Goal: Information Seeking & Learning: Learn about a topic

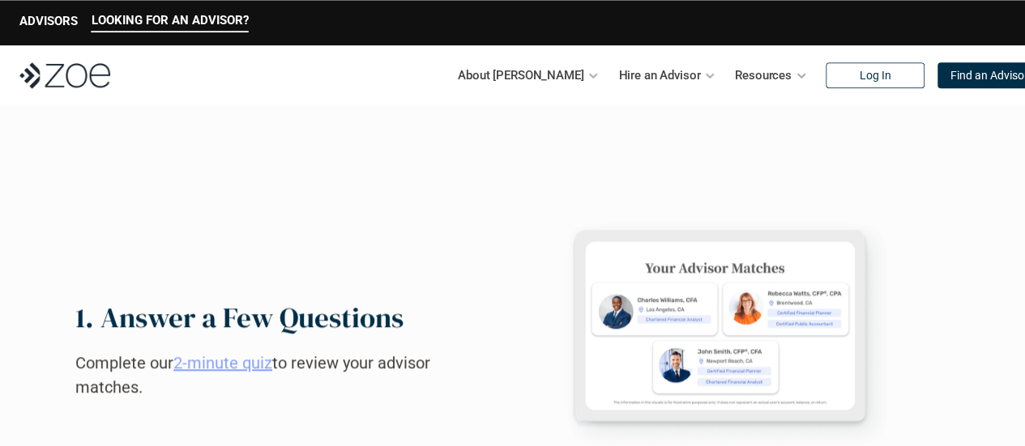
scroll to position [726, 0]
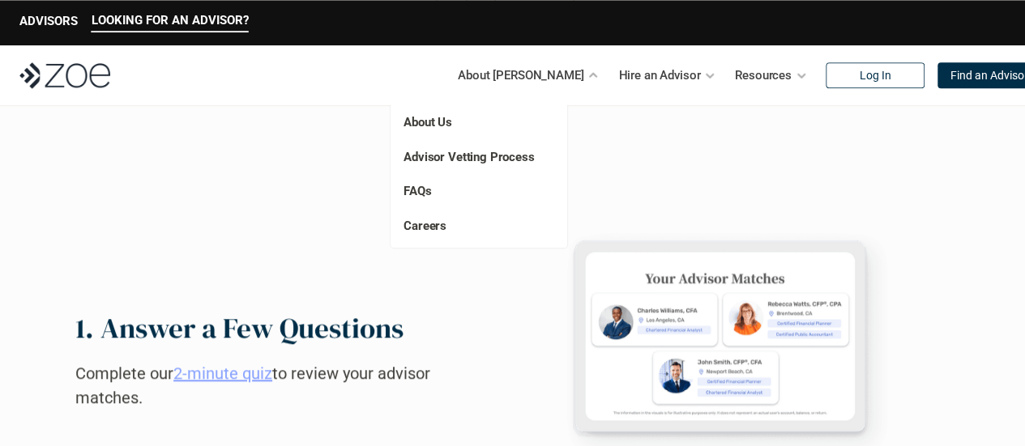
click at [475, 118] on p "About Us" at bounding box center [461, 122] width 117 height 19
click at [467, 160] on link "Advisor Vetting Process" at bounding box center [468, 157] width 131 height 15
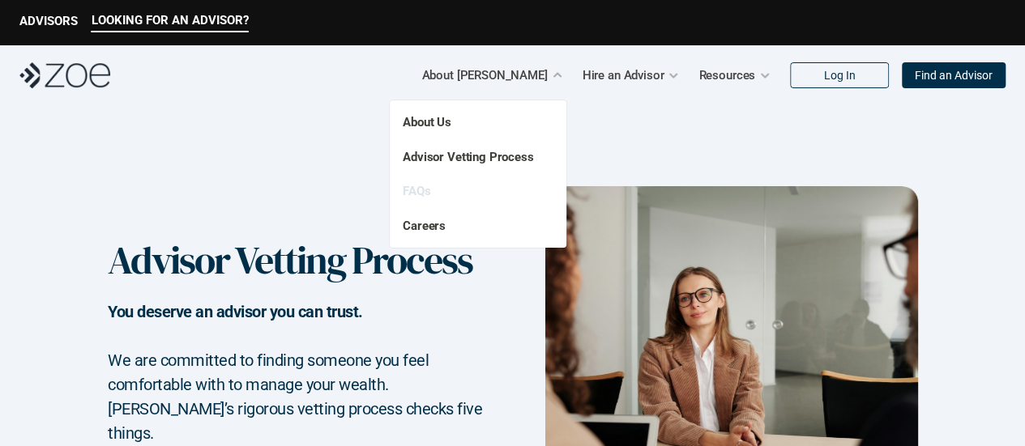
click at [416, 185] on link "FAQs" at bounding box center [417, 191] width 28 height 15
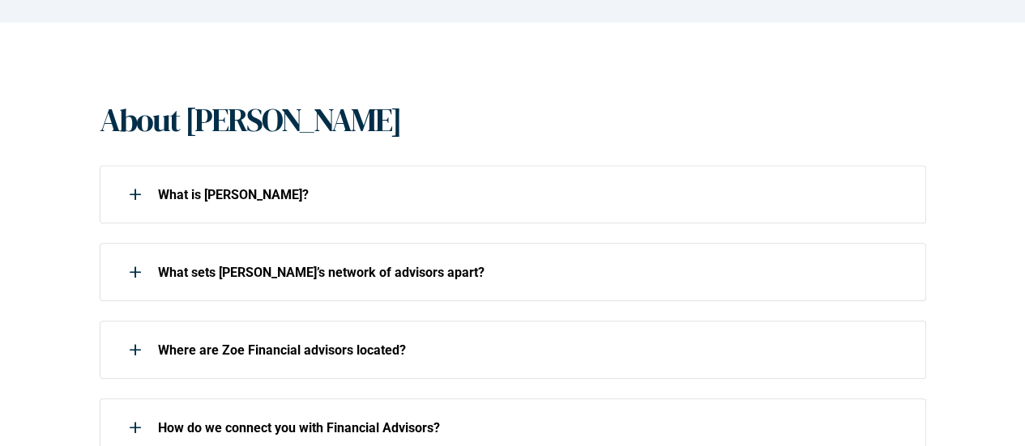
scroll to position [305, 0]
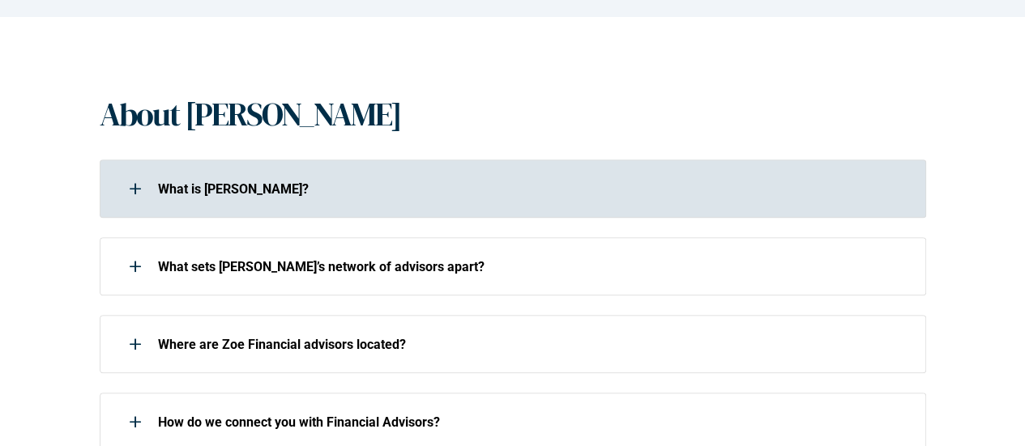
click at [526, 205] on div "What is [PERSON_NAME]?" at bounding box center [513, 189] width 826 height 58
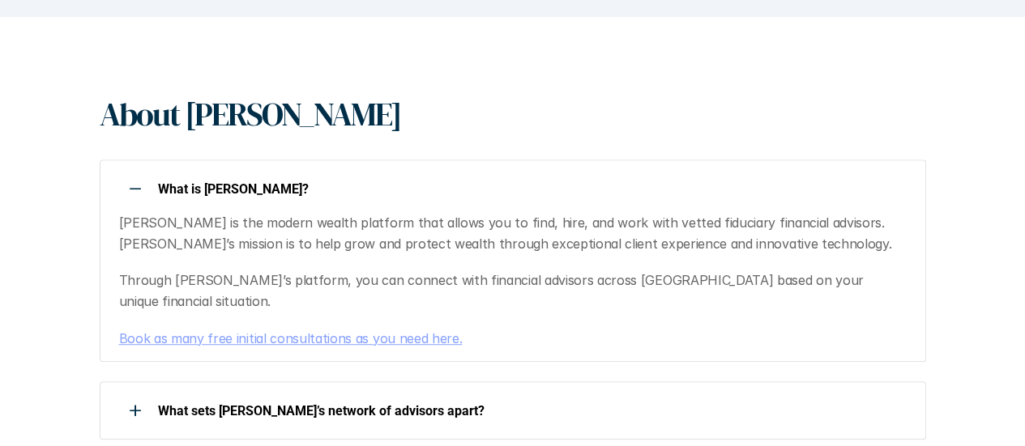
click at [138, 183] on div at bounding box center [135, 189] width 32 height 32
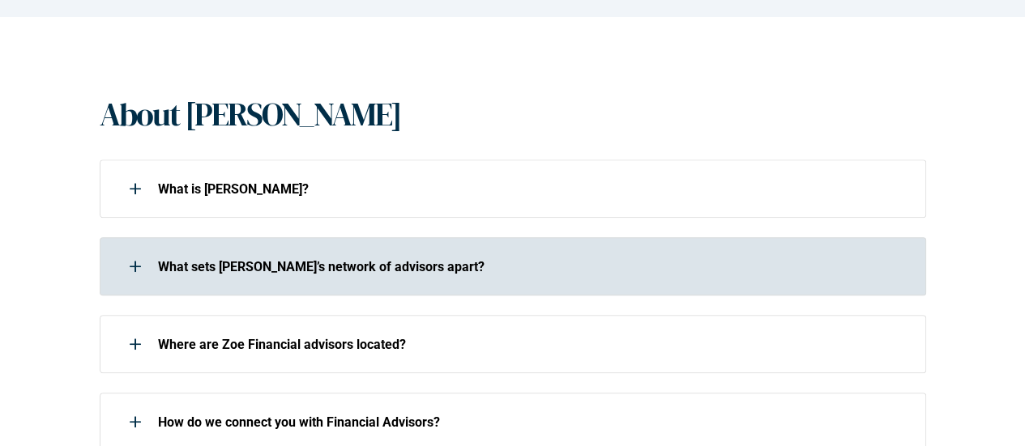
click at [137, 268] on div at bounding box center [135, 266] width 32 height 32
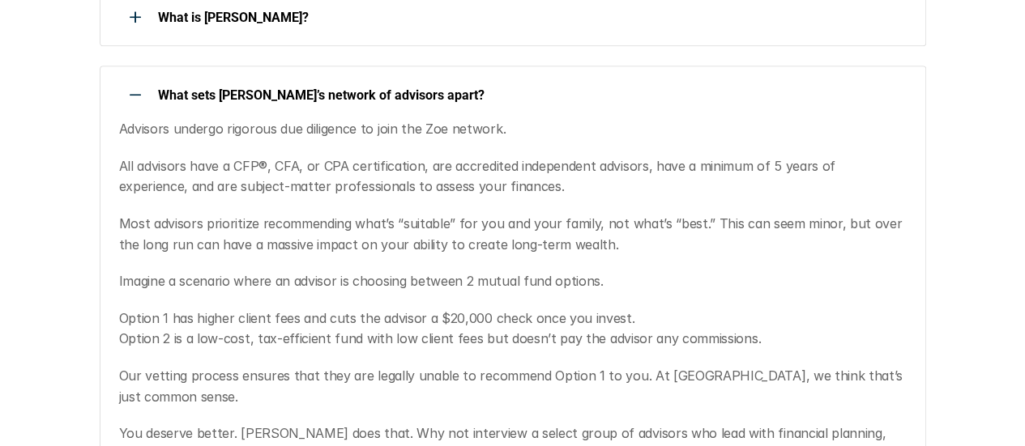
scroll to position [556, 0]
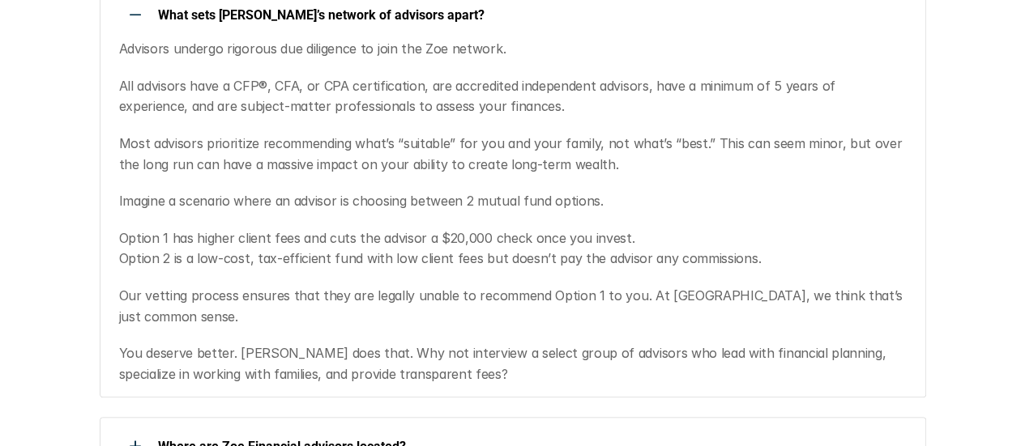
click at [142, 14] on div at bounding box center [135, 14] width 32 height 32
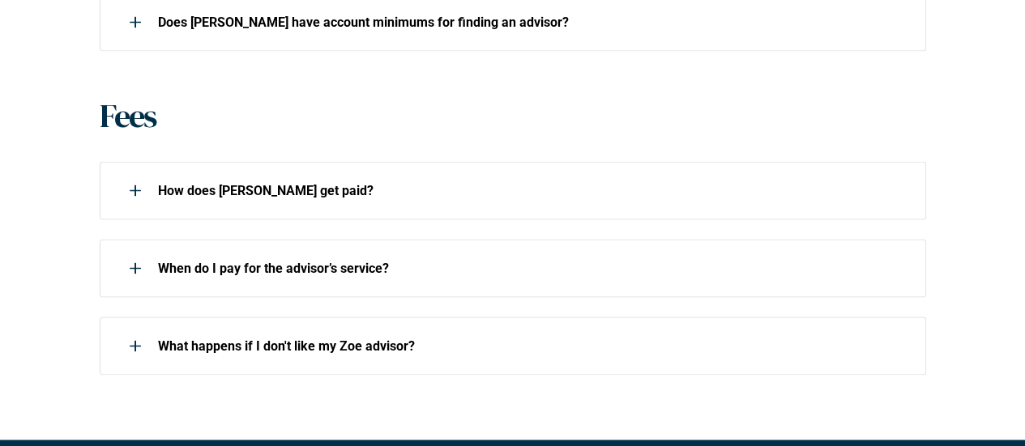
scroll to position [1181, 0]
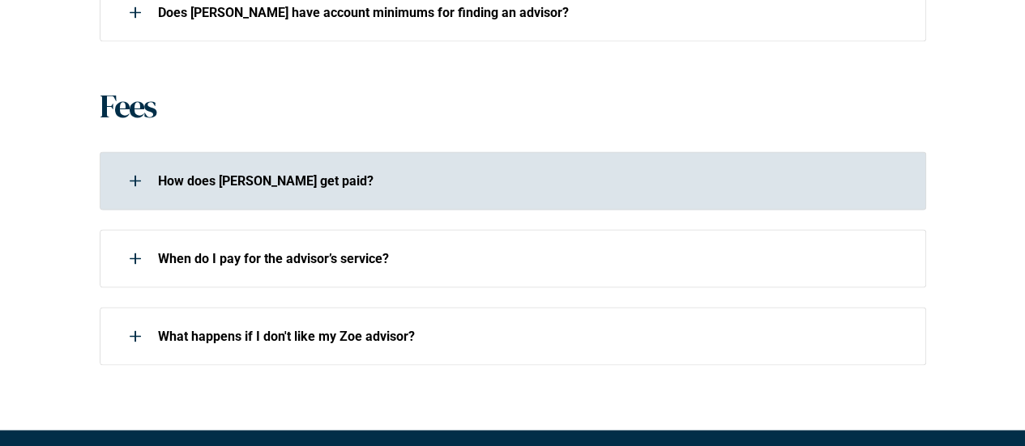
click at [296, 173] on p "How does [PERSON_NAME] get paid?" at bounding box center [531, 180] width 747 height 15
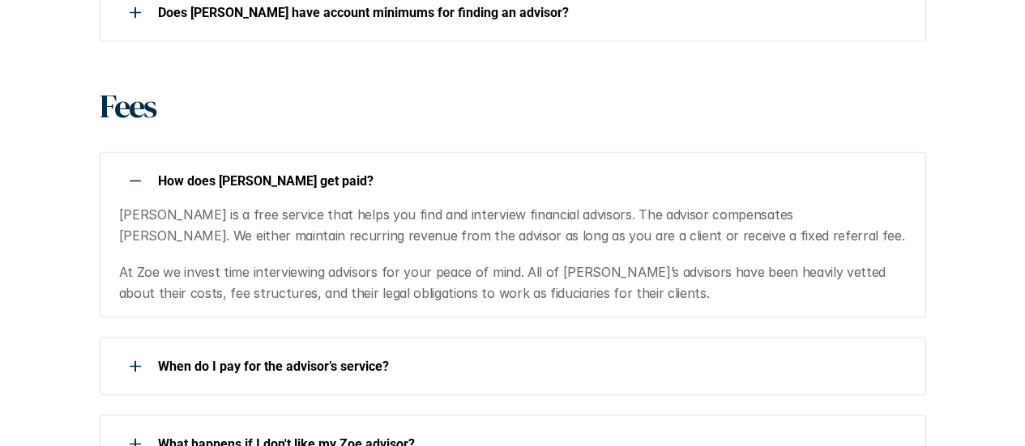
drag, startPoint x: 248, startPoint y: 174, endPoint x: 254, endPoint y: 194, distance: 21.3
click at [248, 177] on p "How does [PERSON_NAME] get paid?" at bounding box center [531, 180] width 747 height 15
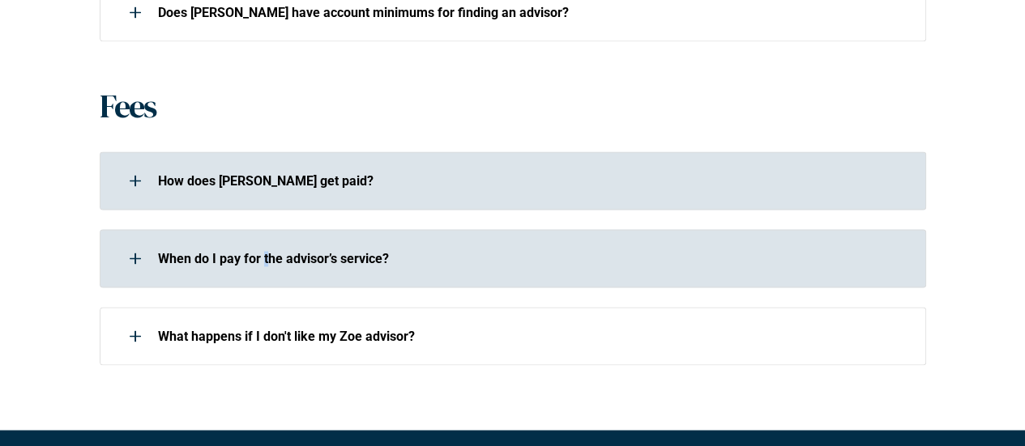
click at [264, 265] on p "When do I pay for the advisor’s service?" at bounding box center [531, 258] width 747 height 15
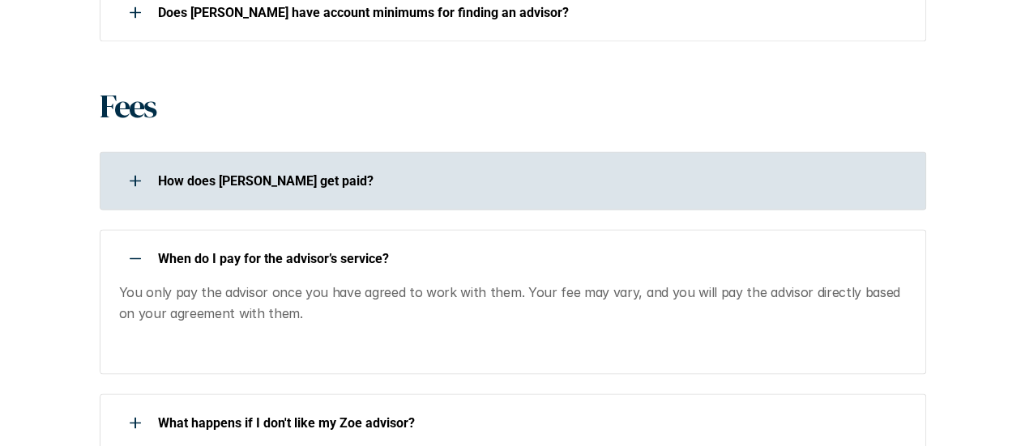
click at [420, 244] on div "When do I pay for the advisor’s service?" at bounding box center [502, 258] width 805 height 32
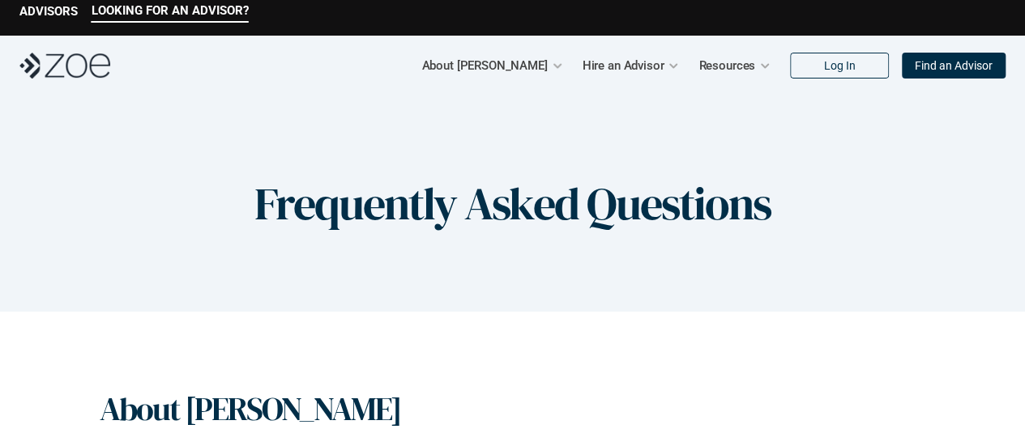
scroll to position [0, 0]
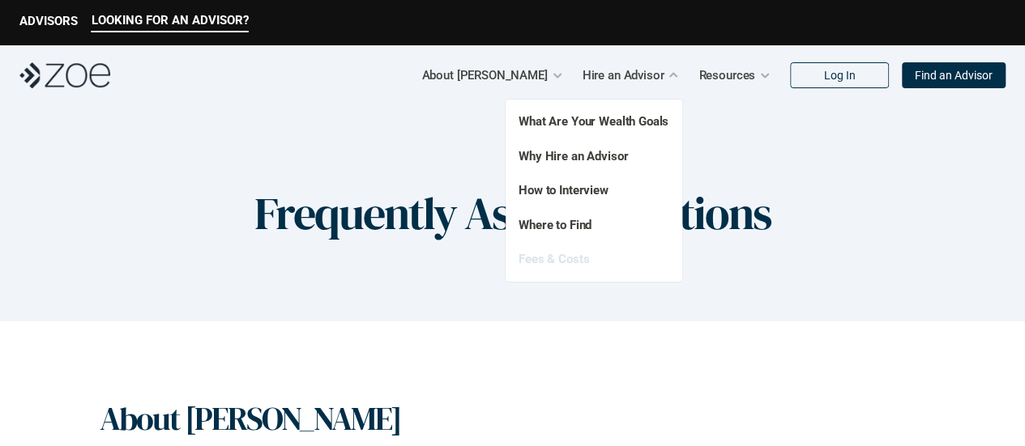
click at [572, 261] on link "Fees & Costs" at bounding box center [553, 259] width 70 height 15
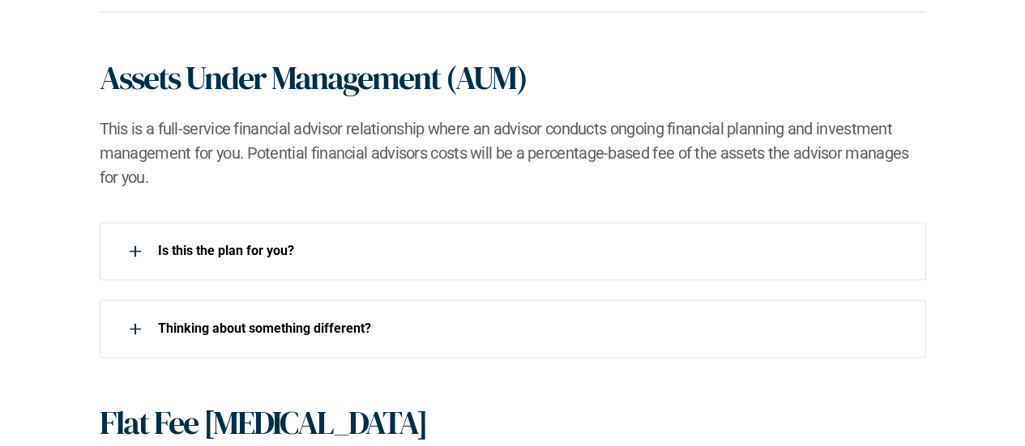
scroll to position [1099, 0]
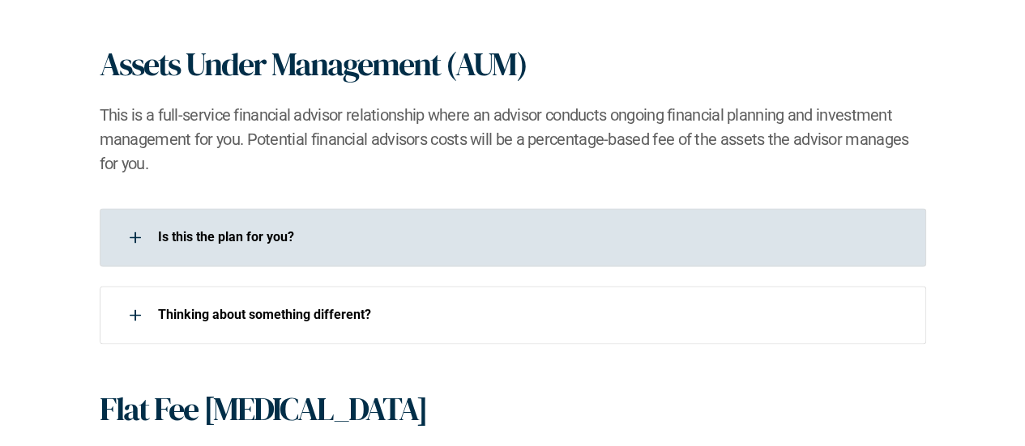
click at [444, 224] on div "Is this the plan for you?​" at bounding box center [502, 237] width 805 height 32
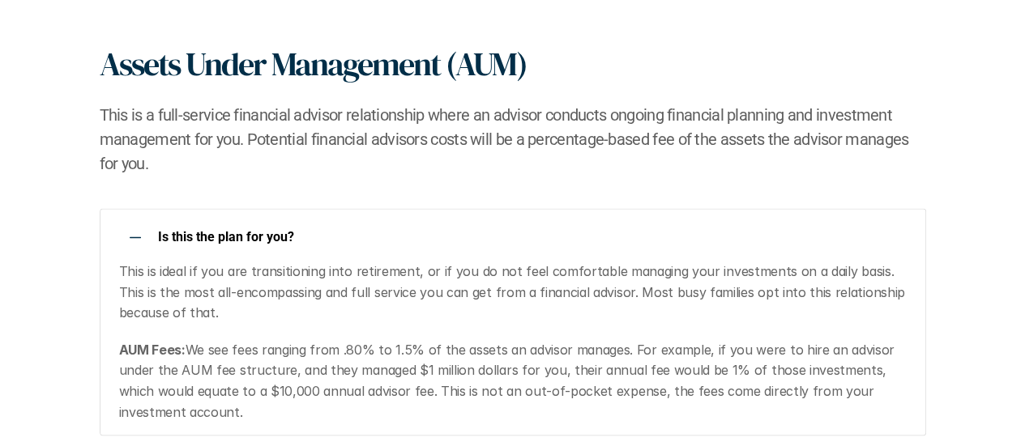
click at [292, 220] on div "Is this the plan for you?​ This is ideal if you are transitioning into retireme…" at bounding box center [513, 322] width 826 height 228
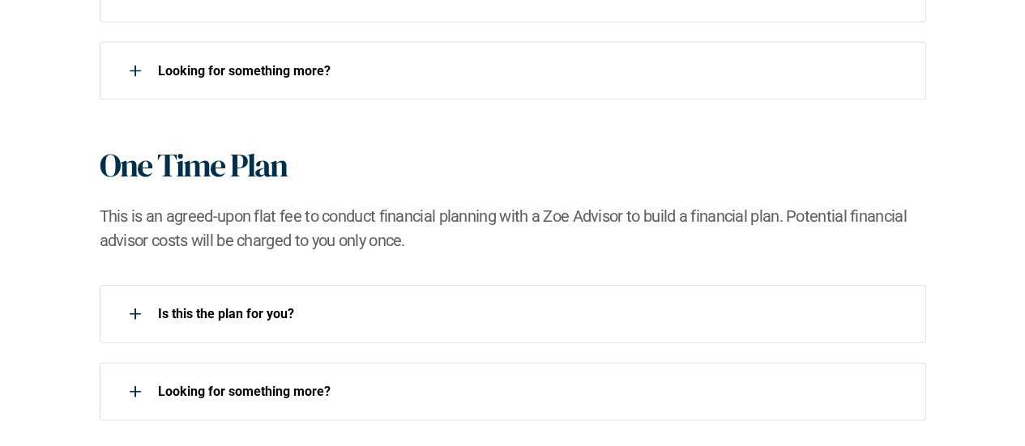
scroll to position [1743, 0]
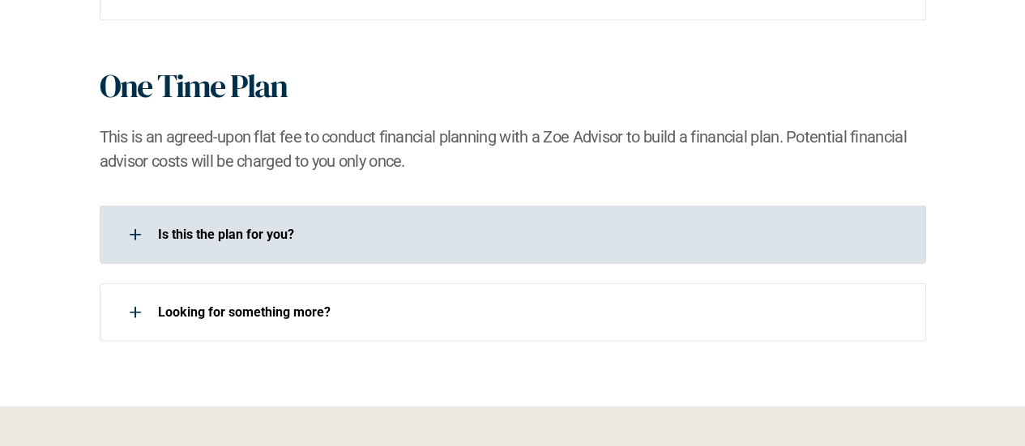
click at [261, 227] on p "Is this the plan for you?​" at bounding box center [531, 234] width 747 height 15
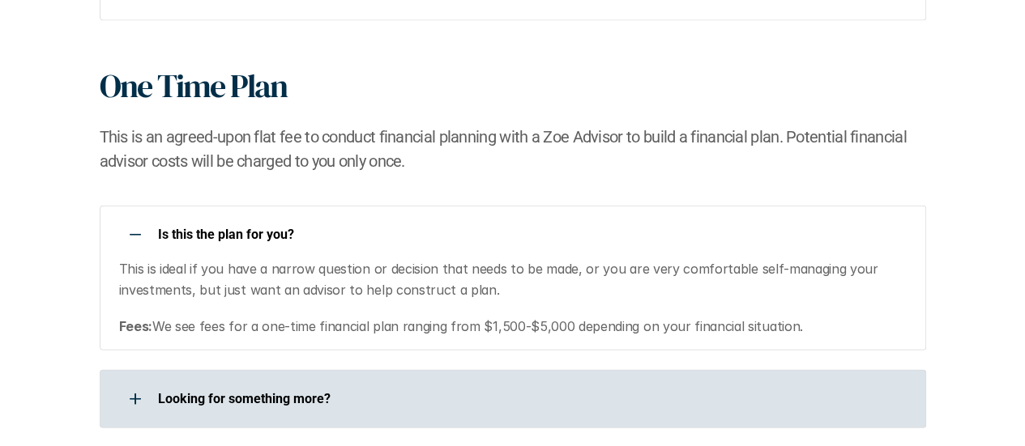
click at [295, 391] on p "Looking for something more?​" at bounding box center [531, 398] width 747 height 15
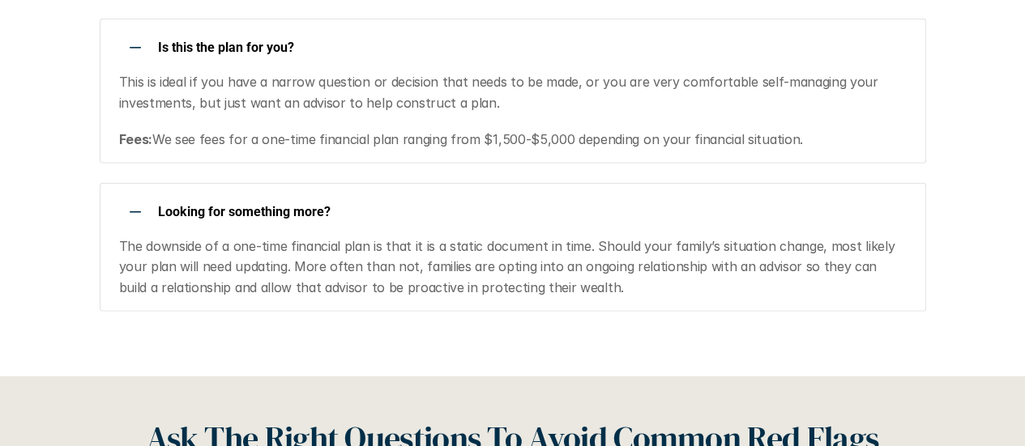
scroll to position [1997, 0]
